Goal: Transaction & Acquisition: Purchase product/service

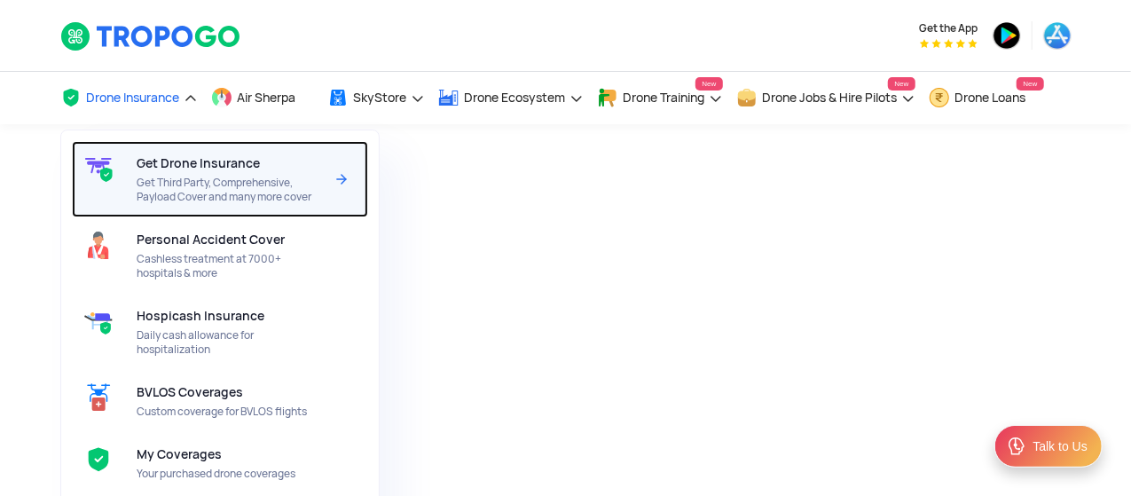
click at [170, 161] on span "Get Drone Insurance" at bounding box center [198, 163] width 123 height 14
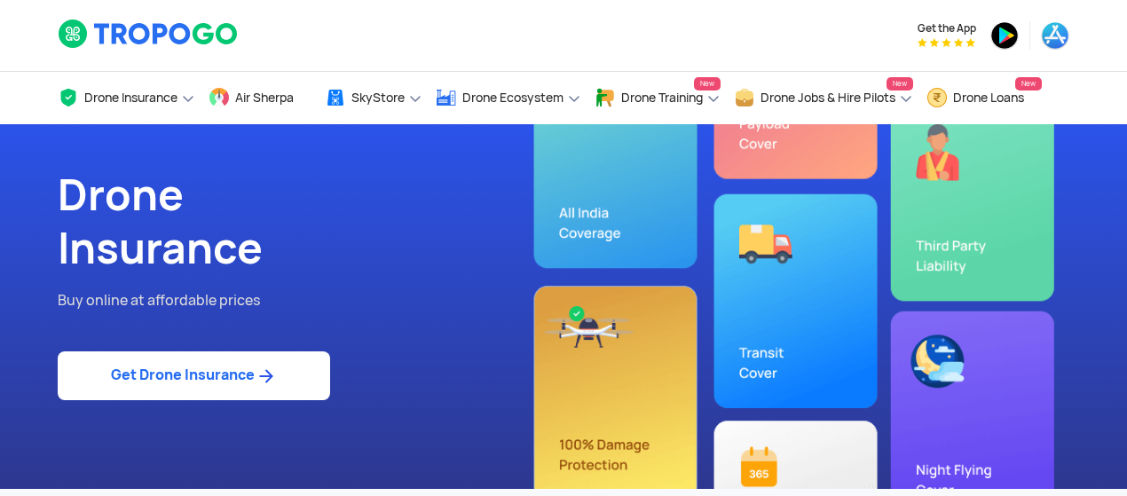
click at [337, 14] on div at bounding box center [217, 35] width 346 height 71
click at [223, 381] on link "Get Drone Insurance" at bounding box center [194, 375] width 272 height 49
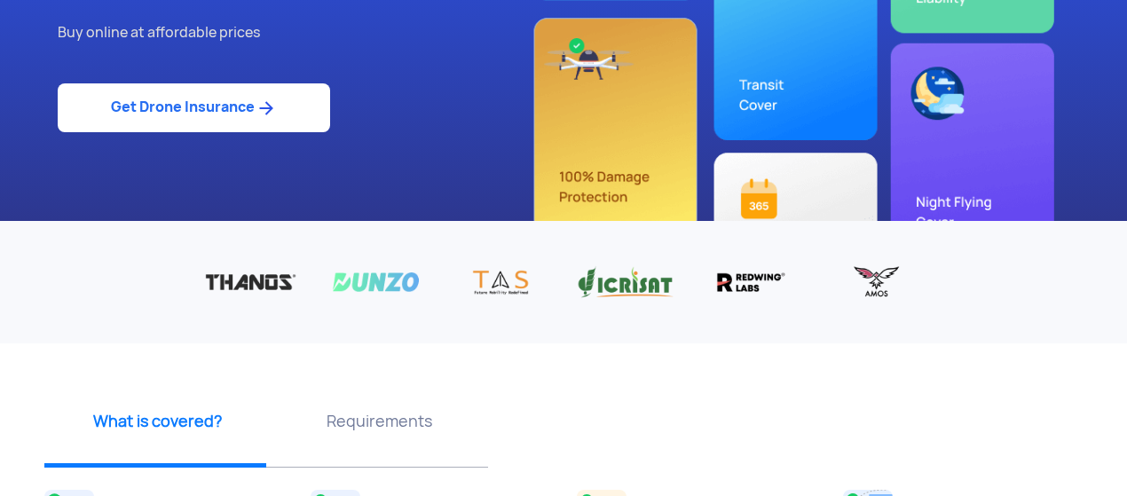
click at [206, 118] on link "Get Drone Insurance" at bounding box center [194, 107] width 272 height 49
drag, startPoint x: 208, startPoint y: 111, endPoint x: 243, endPoint y: 87, distance: 42.8
click at [209, 111] on link "Get Drone Insurance" at bounding box center [194, 107] width 272 height 49
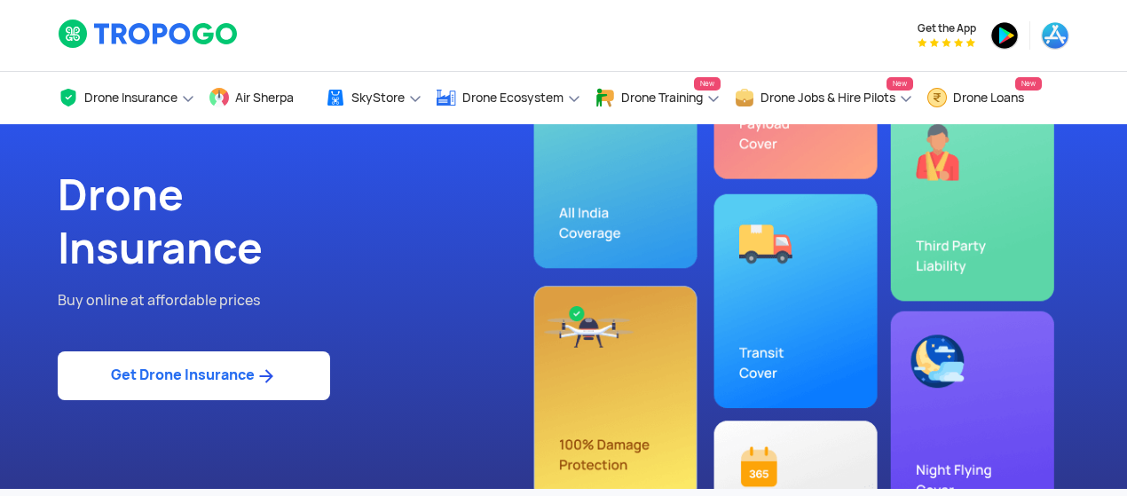
click at [256, 373] on link "Get Drone Insurance" at bounding box center [194, 375] width 272 height 49
click at [186, 363] on link "Get Drone Insurance" at bounding box center [194, 375] width 272 height 49
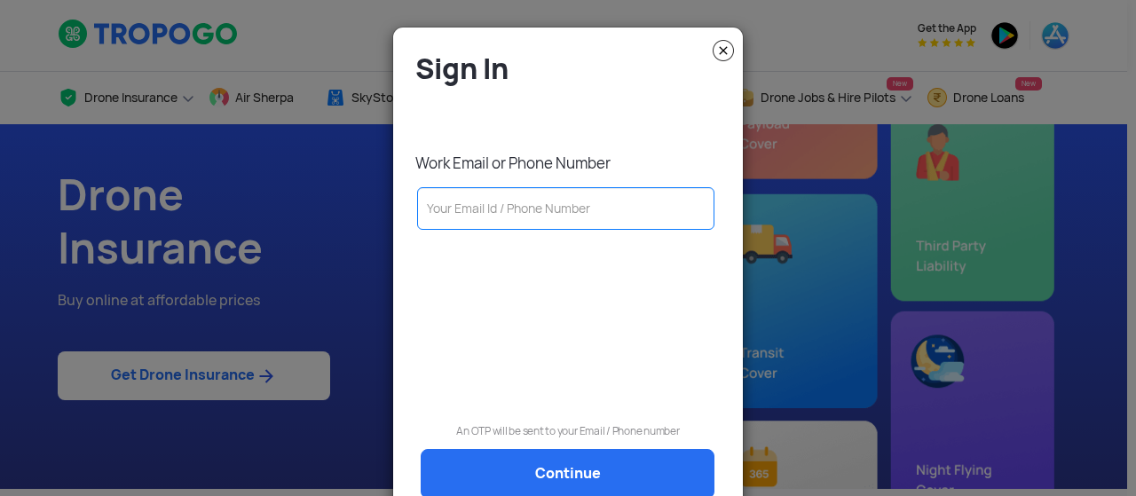
click at [466, 207] on input "text" at bounding box center [565, 208] width 297 height 43
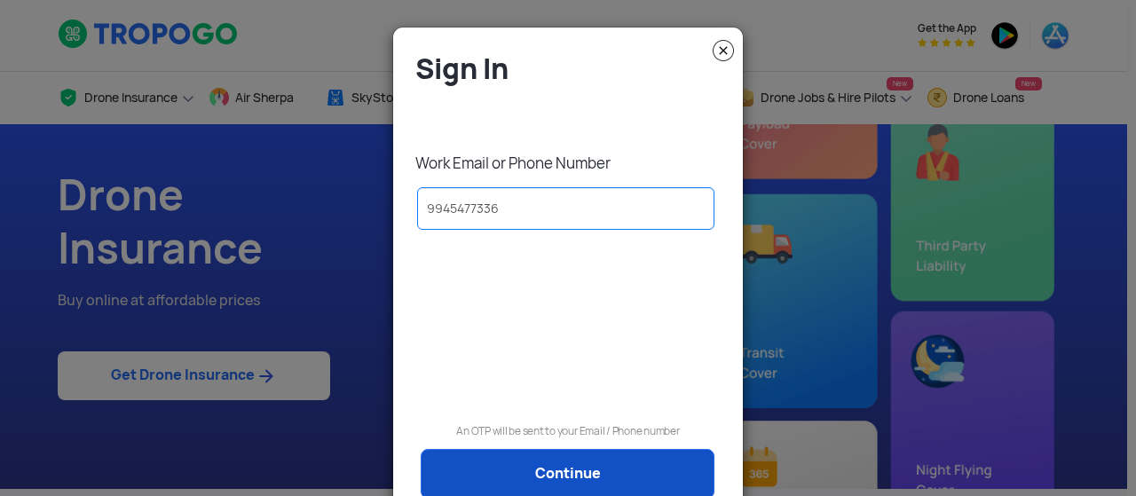
type input "9945477336"
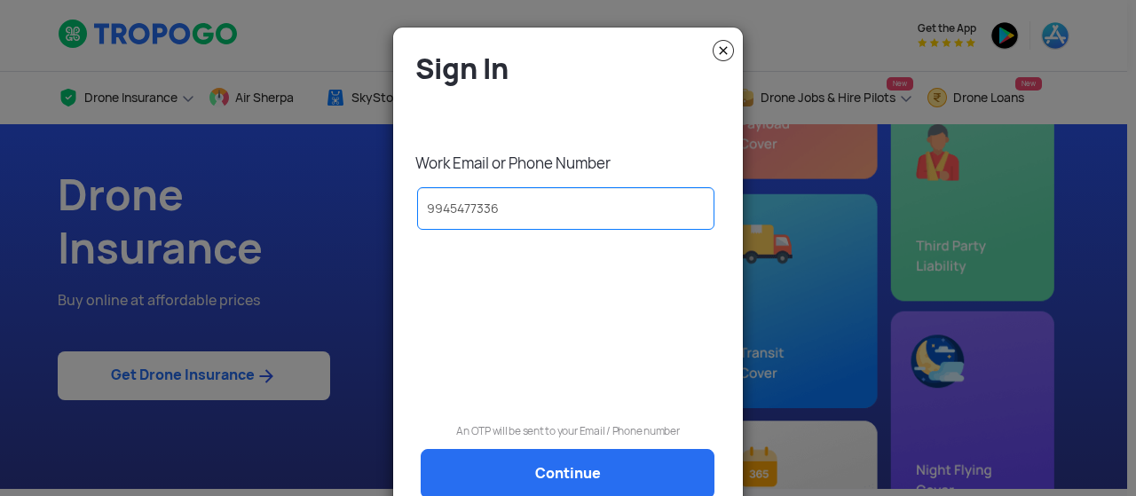
click at [558, 468] on link "Continue" at bounding box center [568, 474] width 294 height 50
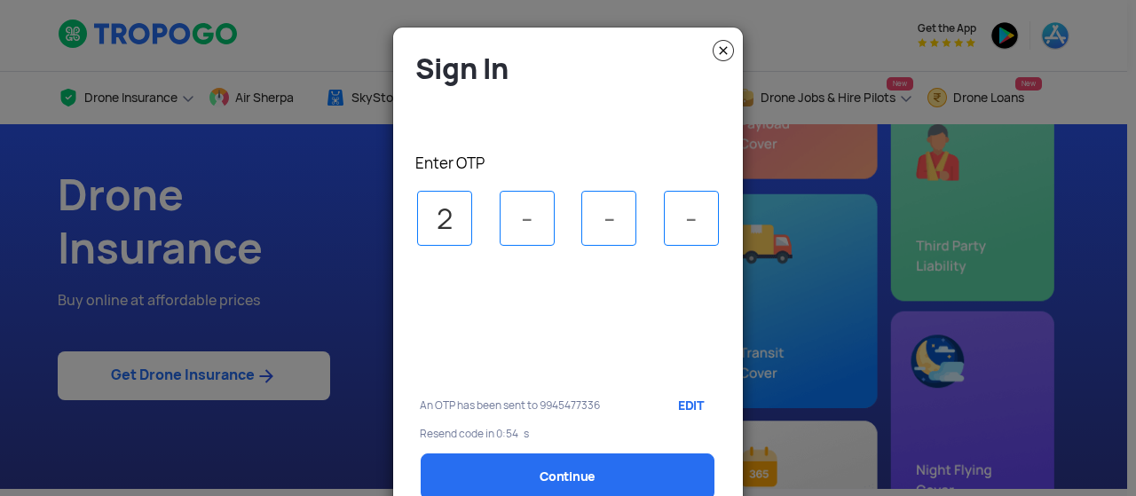
type input "2"
type input "0"
type input "6"
select select "1000000"
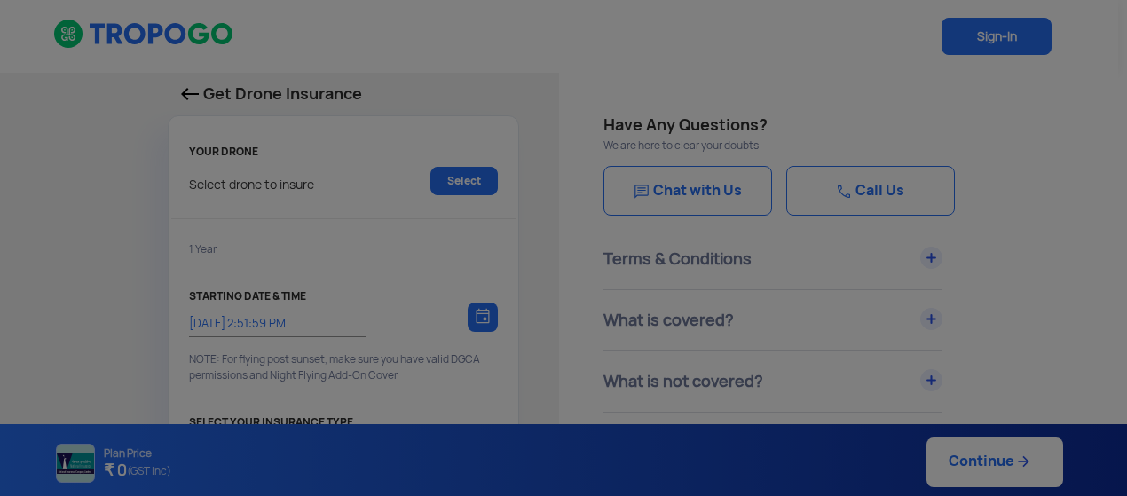
type input "8/10/2025, 3:01:00 PM"
